Goal: Task Accomplishment & Management: Complete application form

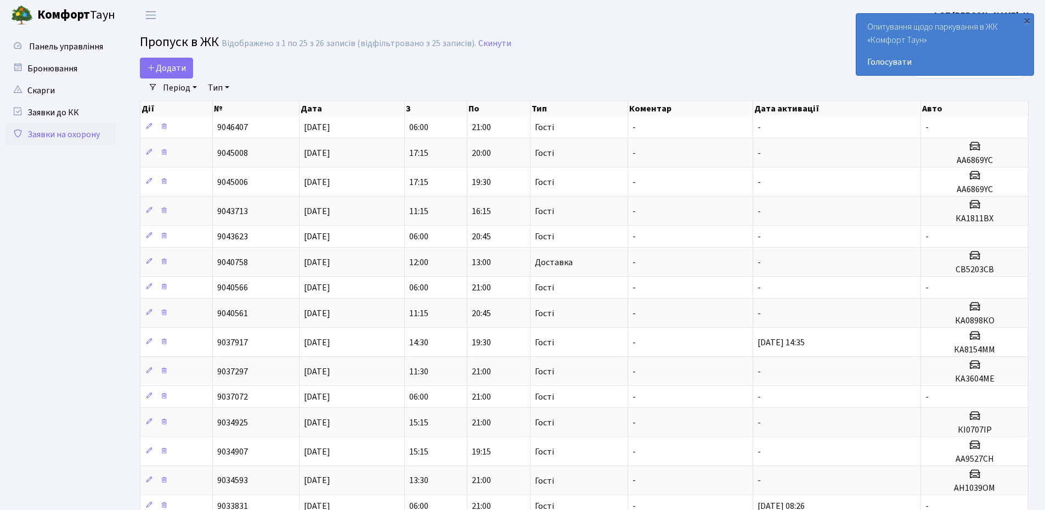
select select "25"
click at [1032, 21] on div "Опитування щодо паркування в ЖК «Комфорт Таун» Голосувати" at bounding box center [944, 44] width 177 height 61
click at [193, 64] on link "Додати" at bounding box center [166, 68] width 53 height 21
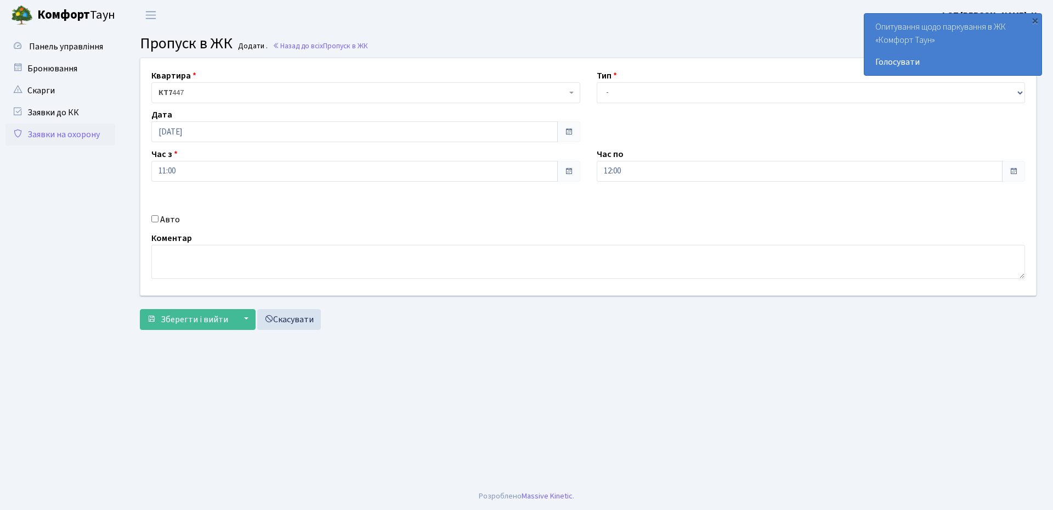
click at [162, 220] on label "Авто" at bounding box center [170, 219] width 20 height 13
click at [159, 220] on input "Авто" at bounding box center [154, 218] width 7 height 7
checkbox input "true"
click at [665, 210] on input "text" at bounding box center [811, 210] width 429 height 21
type input "ка3484ма"
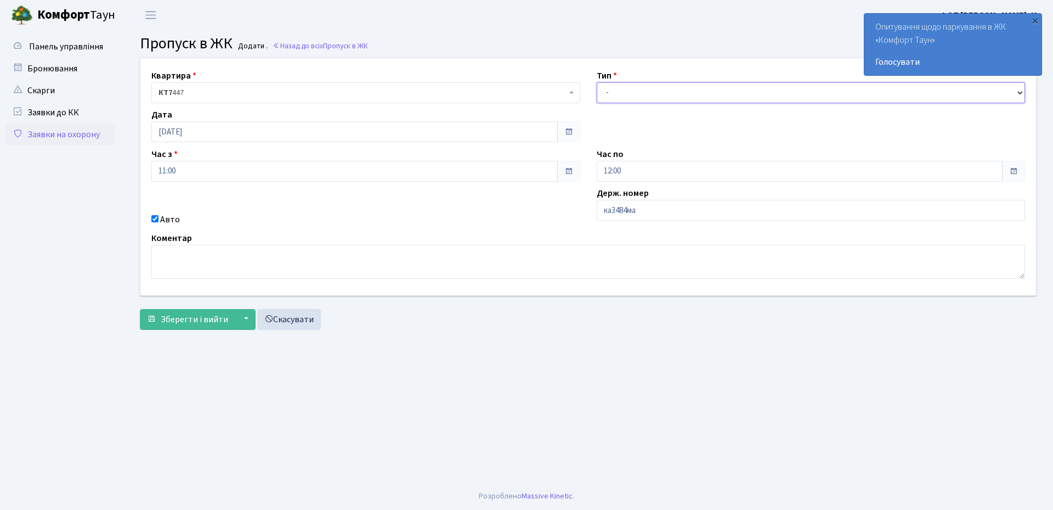
drag, startPoint x: 655, startPoint y: 89, endPoint x: 656, endPoint y: 100, distance: 11.5
click at [655, 89] on select "- Доставка Таксі Гості Сервіс" at bounding box center [811, 92] width 429 height 21
select select "3"
click at [597, 82] on select "- Доставка Таксі Гості Сервіс" at bounding box center [811, 92] width 429 height 21
click at [683, 170] on input "12:00" at bounding box center [800, 171] width 406 height 21
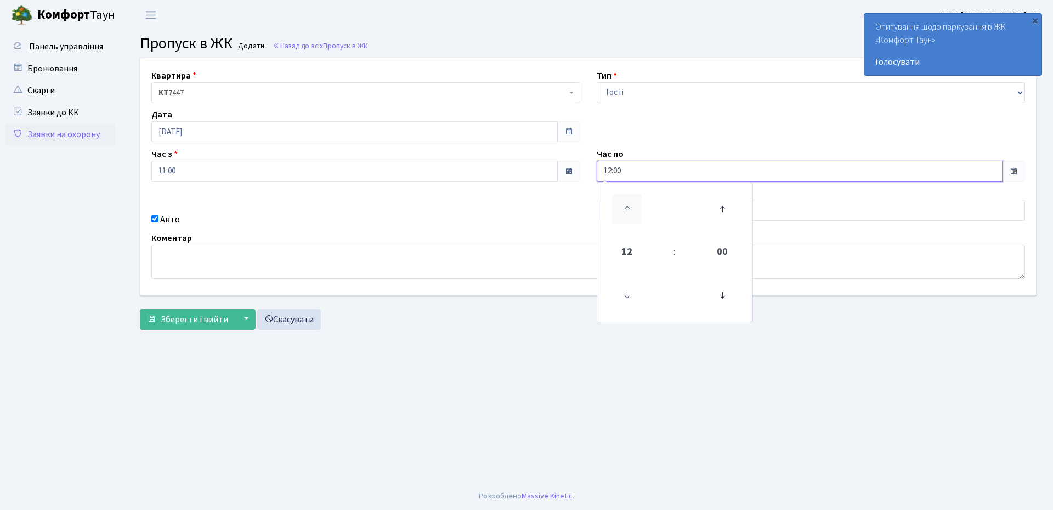
click at [626, 206] on icon at bounding box center [627, 209] width 30 height 30
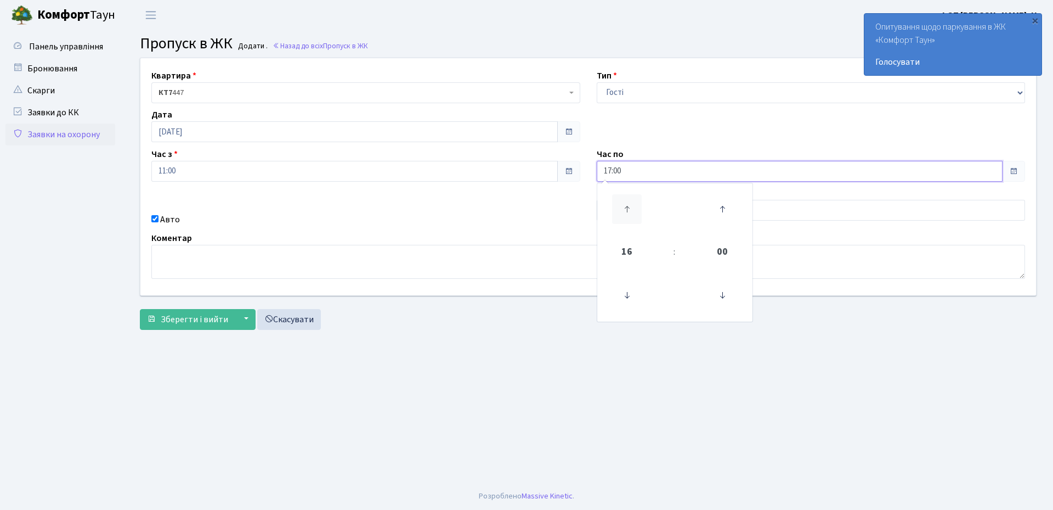
click at [626, 206] on icon at bounding box center [627, 209] width 30 height 30
type input "21:00"
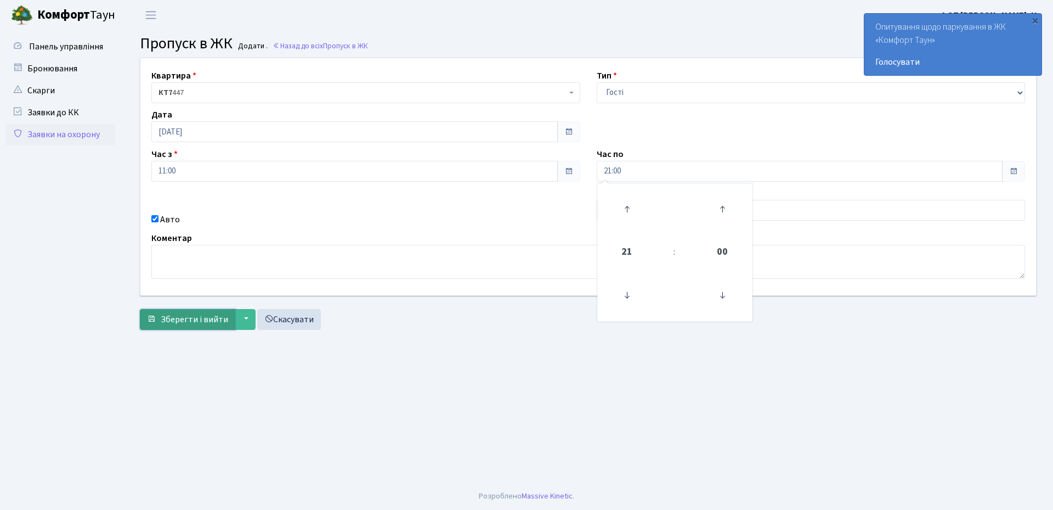
click at [196, 323] on span "Зберегти і вийти" at bounding box center [194, 319] width 67 height 12
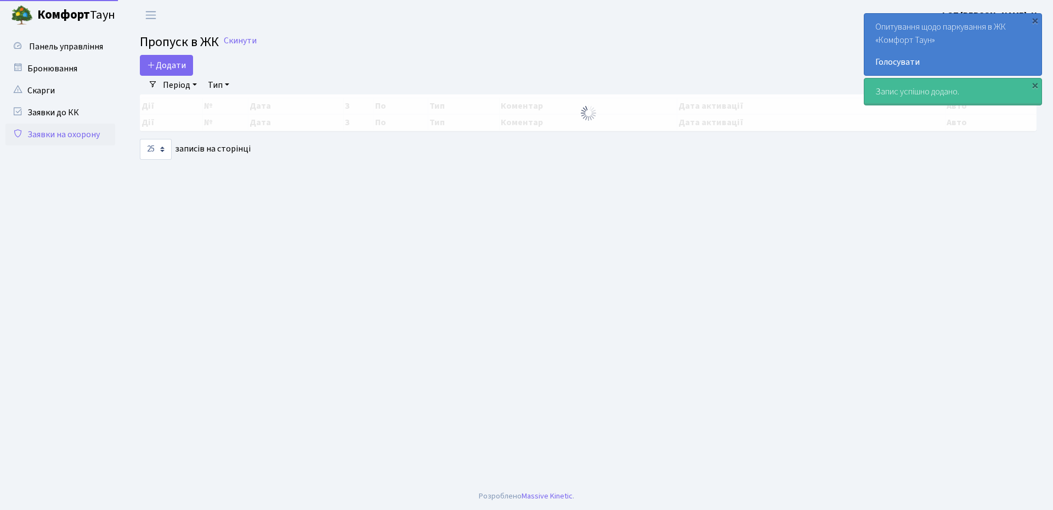
select select "25"
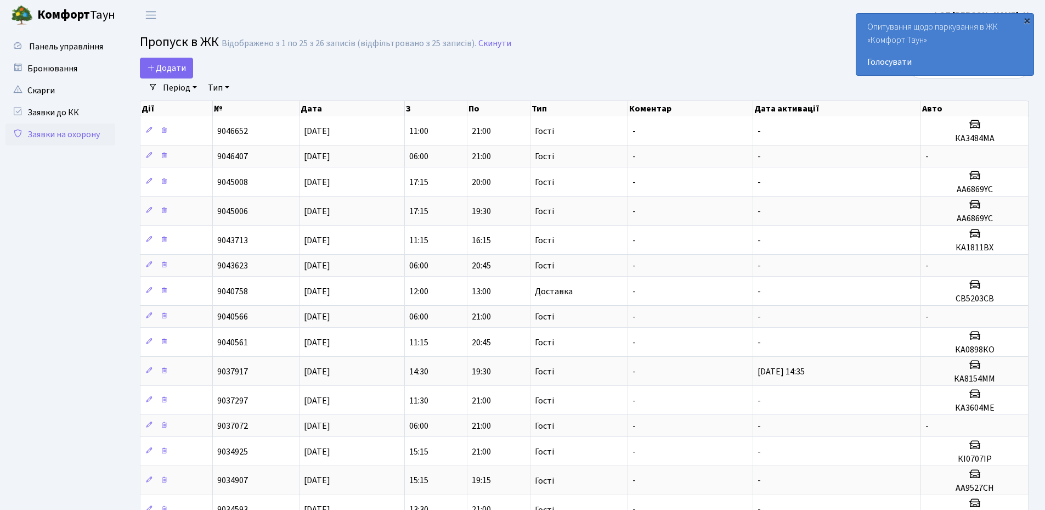
click at [1027, 20] on div "×" at bounding box center [1026, 20] width 11 height 11
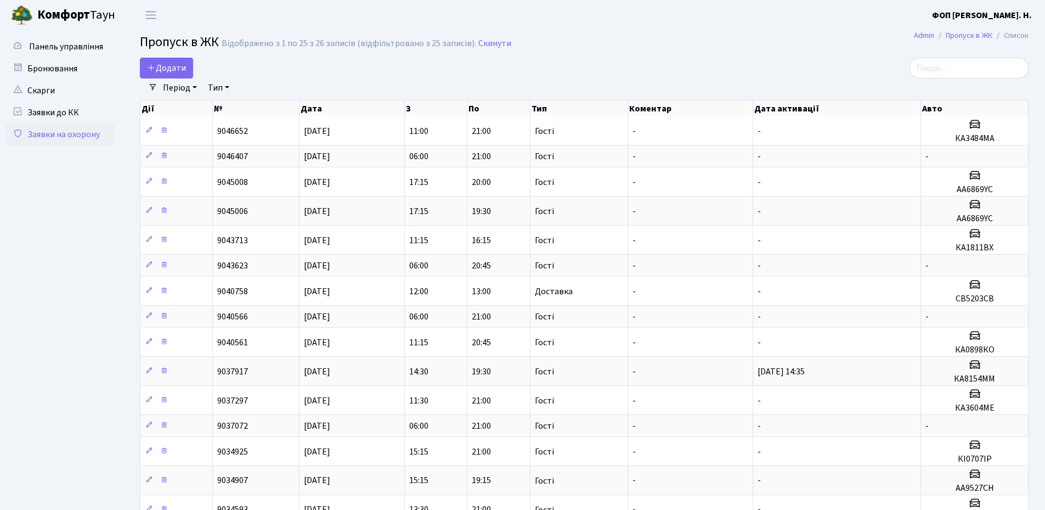
click at [733, 53] on h2 "Пропуск в ЖК Відображено з 1 по 25 з 26 записів (відфільтровано з 25 записів). …" at bounding box center [584, 44] width 889 height 19
click at [950, 73] on input "search" at bounding box center [968, 68] width 119 height 21
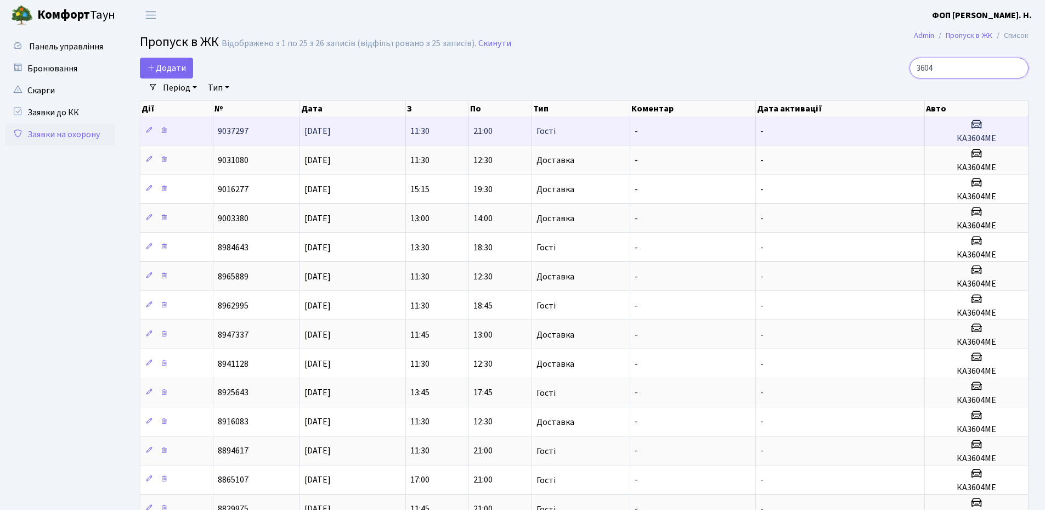
type input "3604"
drag, startPoint x: 1000, startPoint y: 137, endPoint x: 956, endPoint y: 134, distance: 44.5
click at [956, 134] on h5 "КА3604МЕ" at bounding box center [976, 138] width 94 height 10
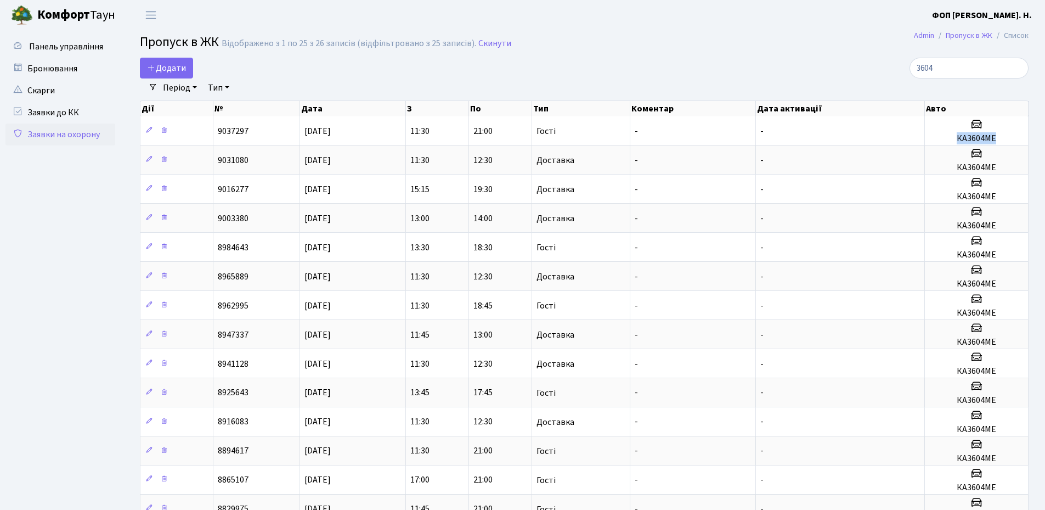
copy h5 "КА3604МЕ"
click at [179, 70] on span "Додати" at bounding box center [166, 68] width 39 height 12
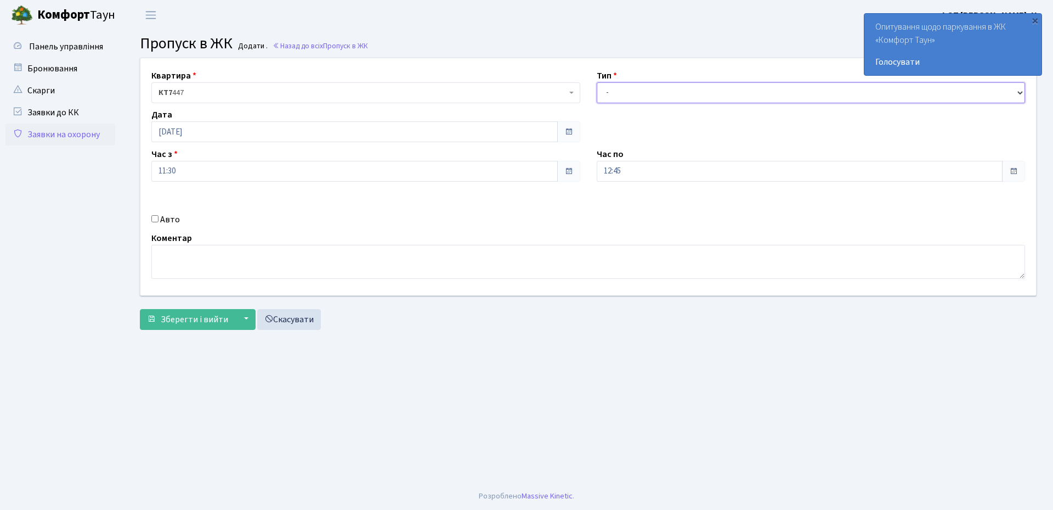
click at [781, 95] on select "- Доставка Таксі Гості Сервіс" at bounding box center [811, 92] width 429 height 21
select select "3"
click at [597, 82] on select "- Доставка Таксі Гості Сервіс" at bounding box center [811, 92] width 429 height 21
click at [637, 177] on input "12:45" at bounding box center [800, 171] width 406 height 21
click at [627, 213] on icon at bounding box center [627, 209] width 30 height 30
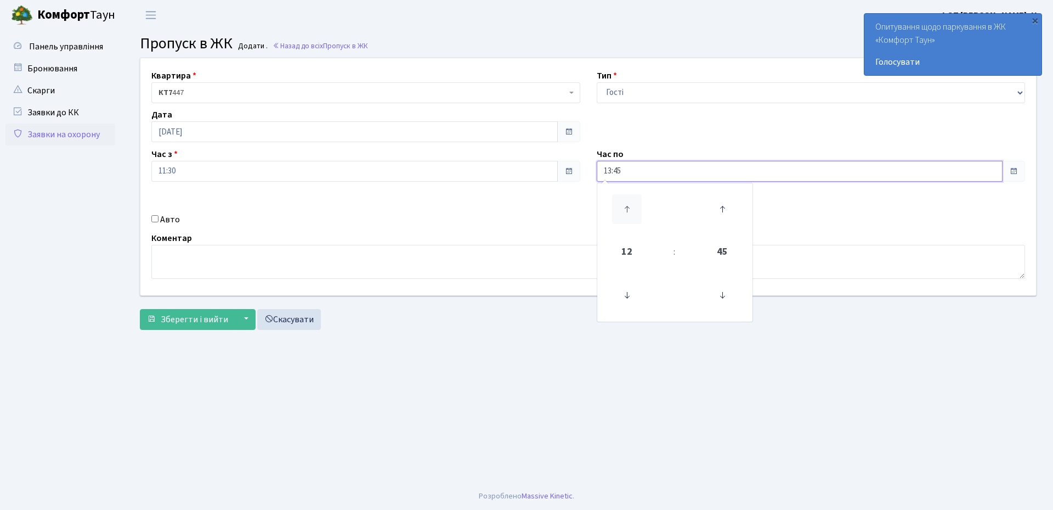
click at [627, 213] on icon at bounding box center [627, 209] width 30 height 30
type input "16:45"
drag, startPoint x: 166, startPoint y: 219, endPoint x: 431, endPoint y: 220, distance: 264.4
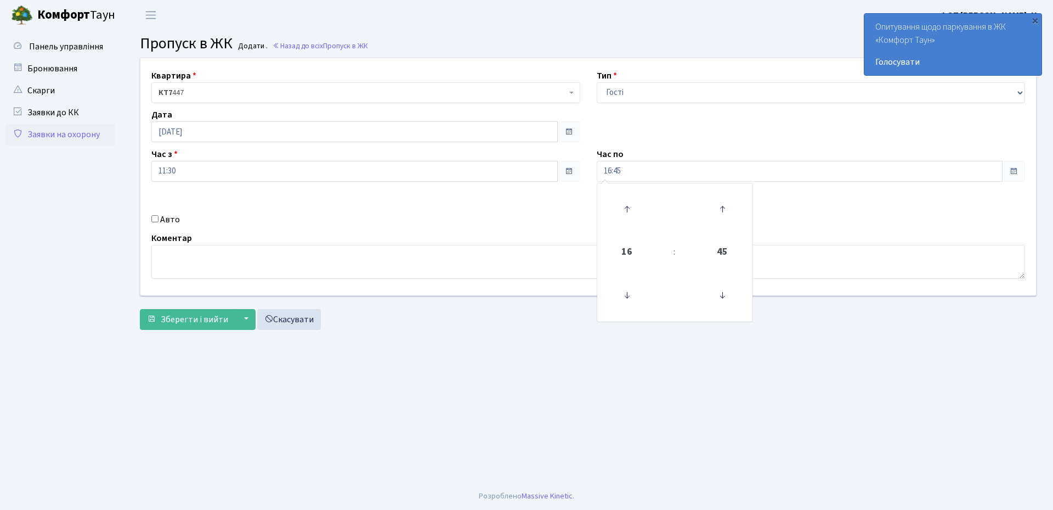
click at [167, 219] on label "Авто" at bounding box center [170, 219] width 20 height 13
click at [159, 219] on input "Авто" at bounding box center [154, 218] width 7 height 7
checkbox input "true"
paste input "КА3604МЕ"
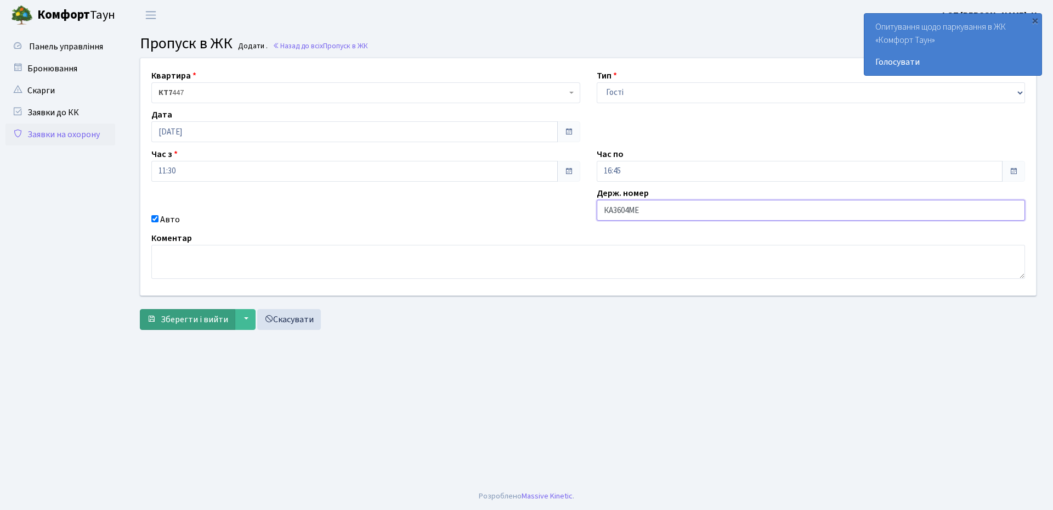
type input "КА3604МЕ"
click at [195, 324] on span "Зберегти і вийти" at bounding box center [194, 319] width 67 height 12
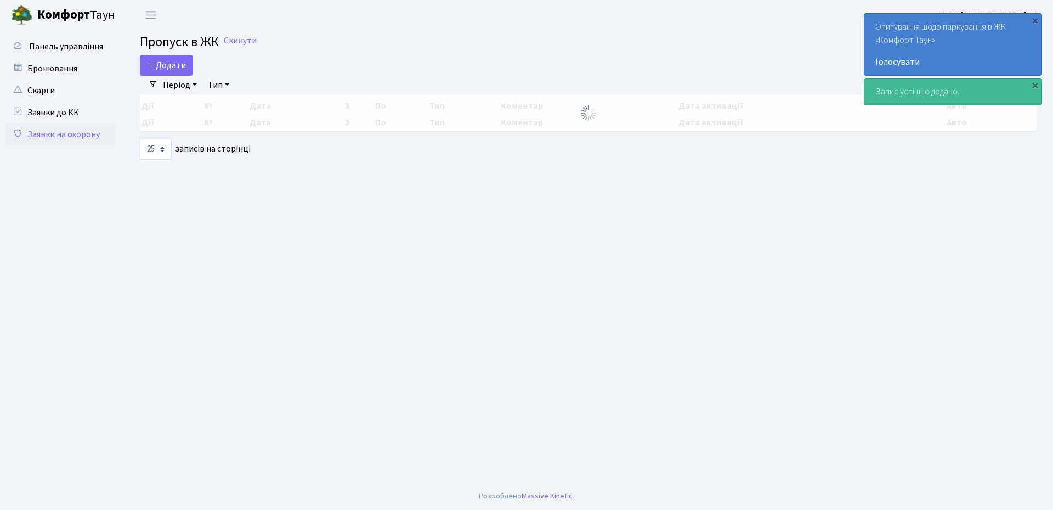
select select "25"
